Goal: Information Seeking & Learning: Learn about a topic

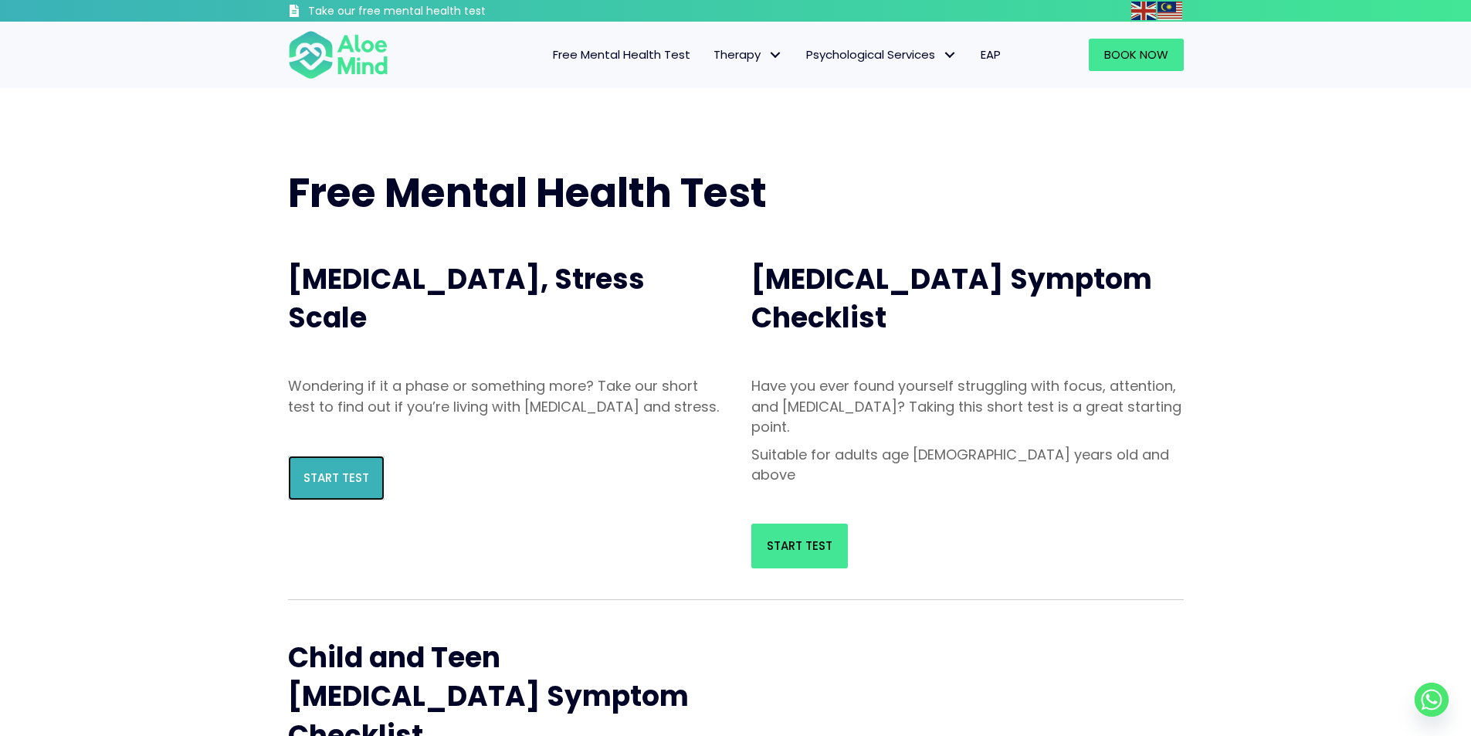
click at [351, 486] on span "Start Test" at bounding box center [336, 477] width 66 height 16
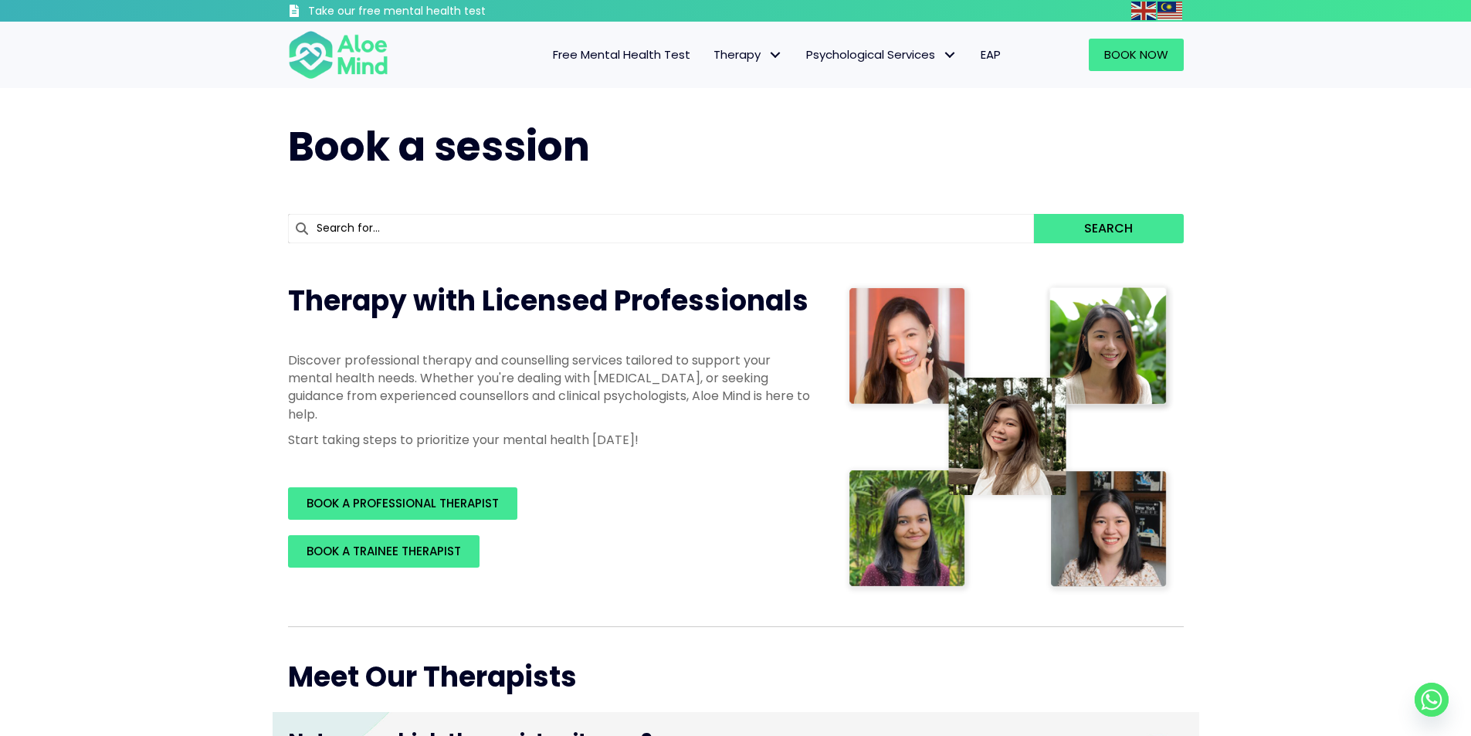
click at [574, 59] on span "Free Mental Health Test" at bounding box center [621, 54] width 137 height 16
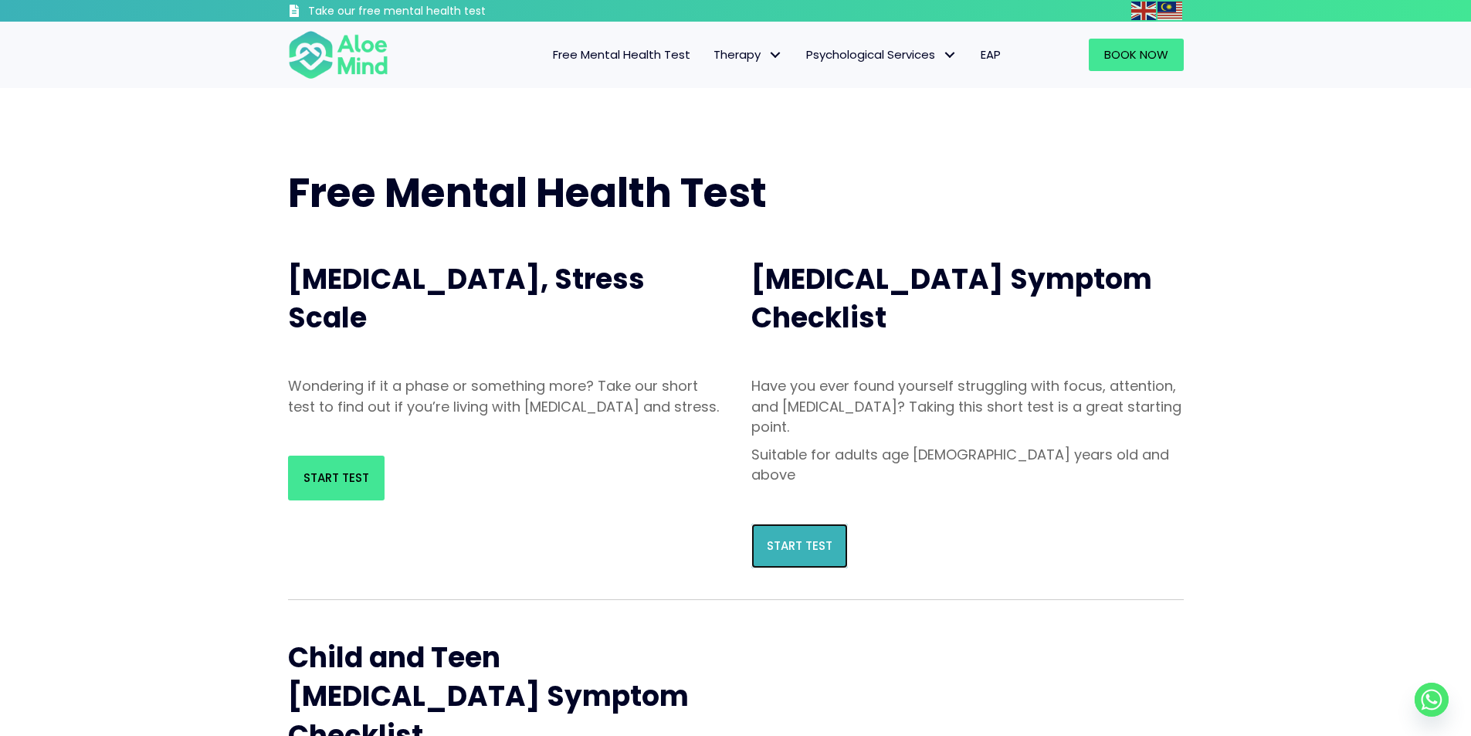
click at [791, 523] on link "Start Test" at bounding box center [799, 545] width 97 height 45
